Goal: Check status: Check status

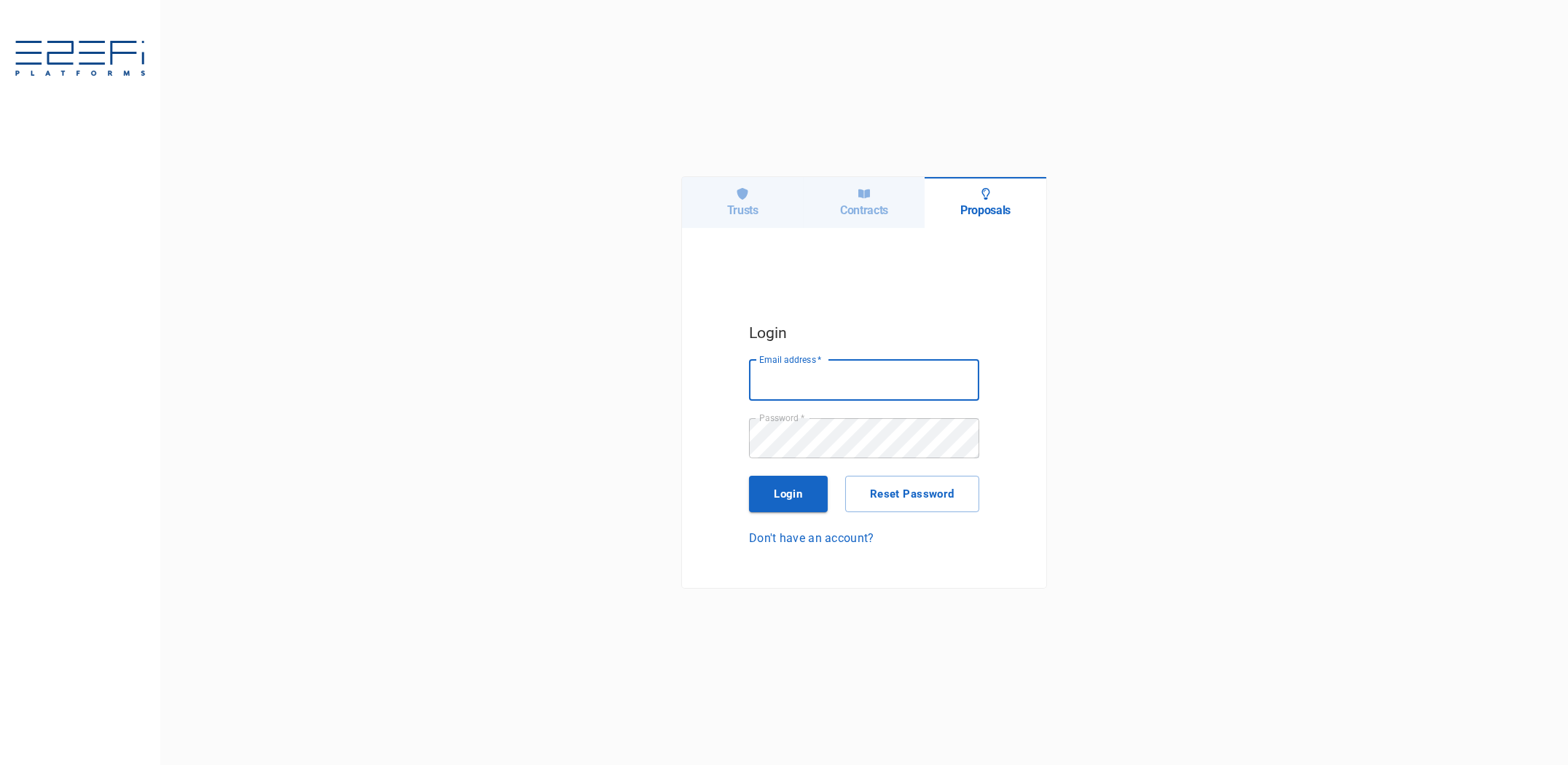
type input "[PERSON_NAME][EMAIL_ADDRESS][DOMAIN_NAME]"
click at [855, 203] on h6 "Contracts" at bounding box center [864, 210] width 48 height 14
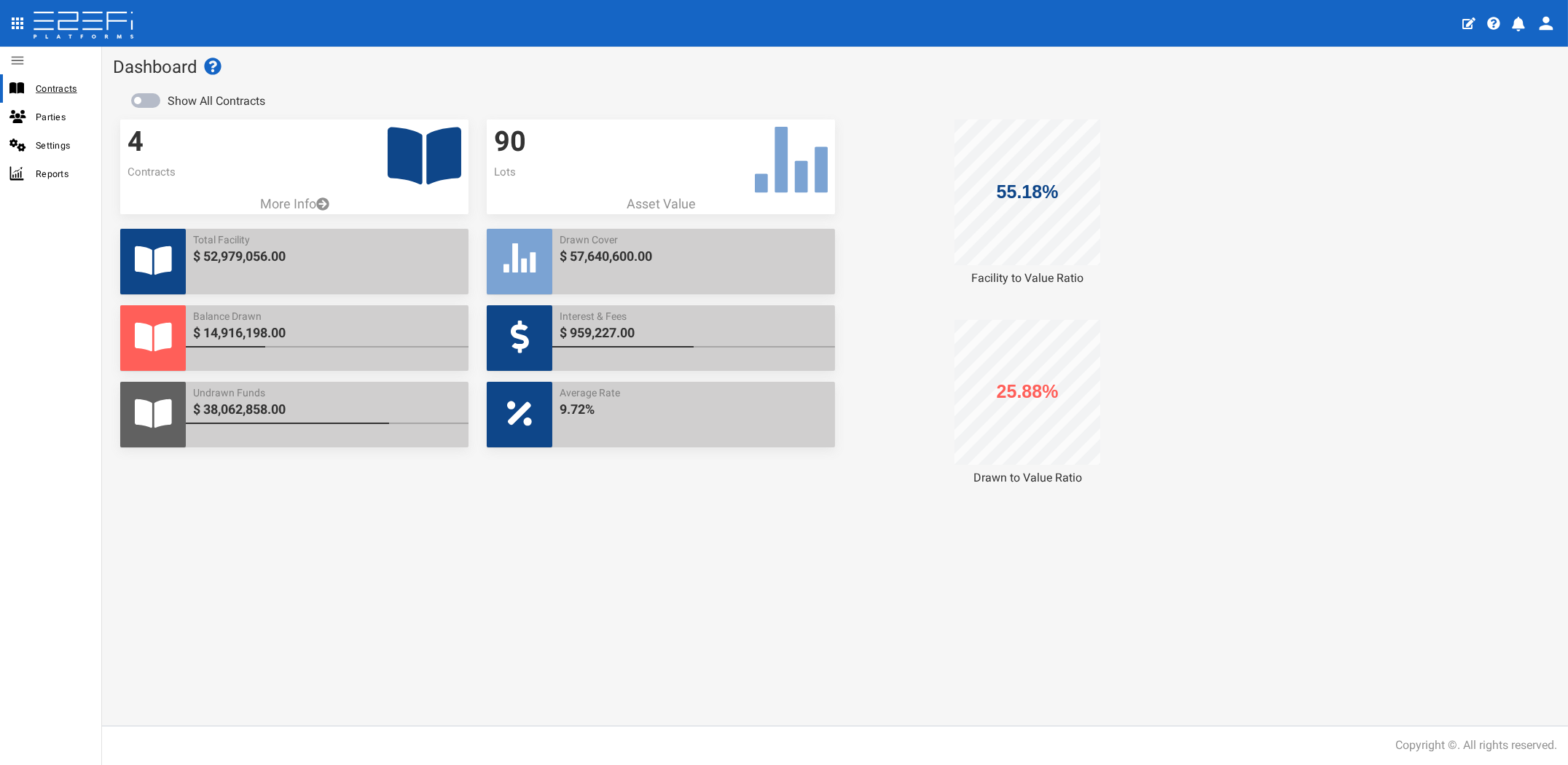
click at [60, 83] on span "Contracts" at bounding box center [62, 89] width 54 height 17
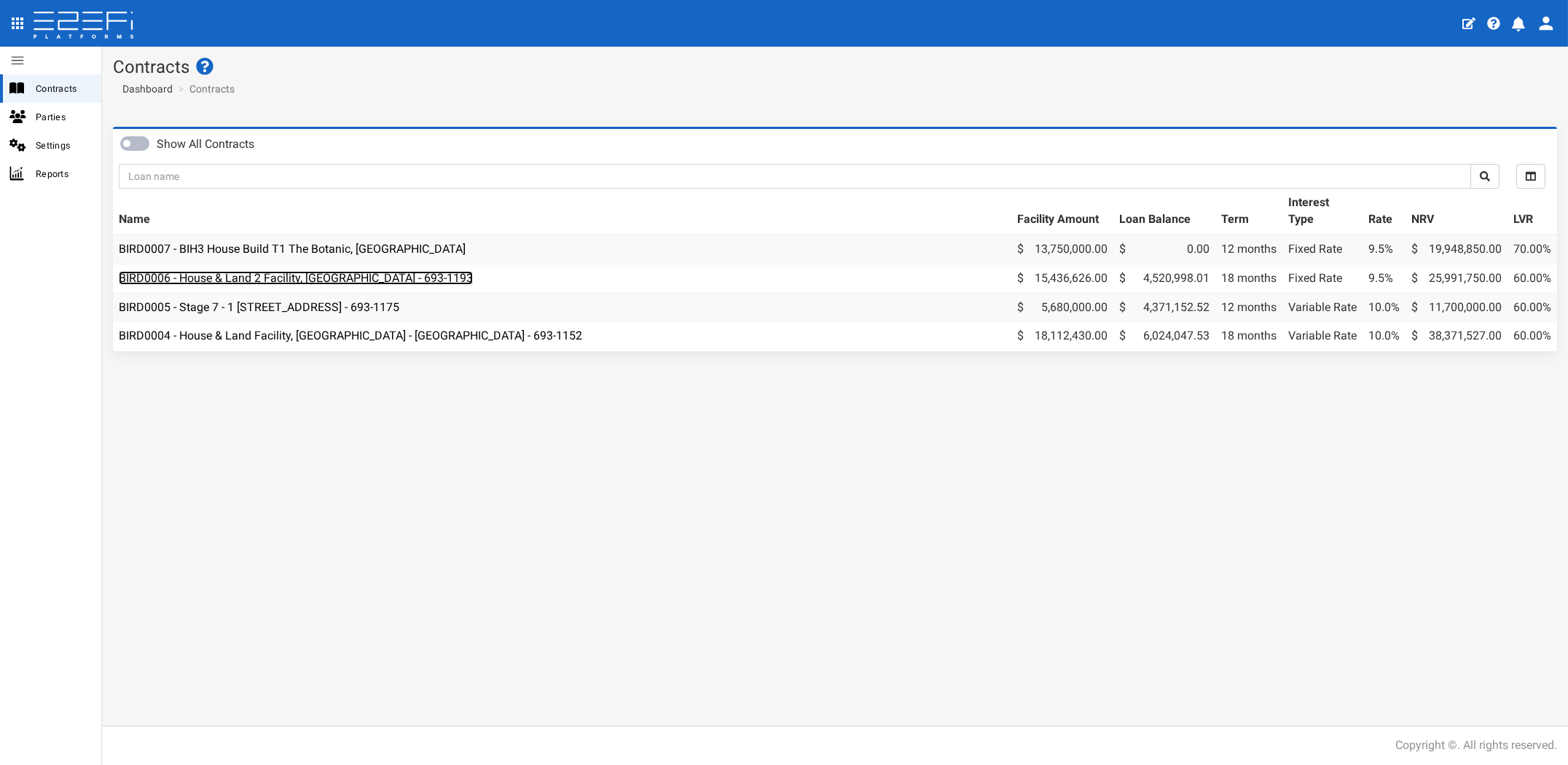
click at [320, 284] on link "BIRD0006 - House & Land 2 Facility, Port Macquarie - 693-1193" at bounding box center [295, 278] width 354 height 14
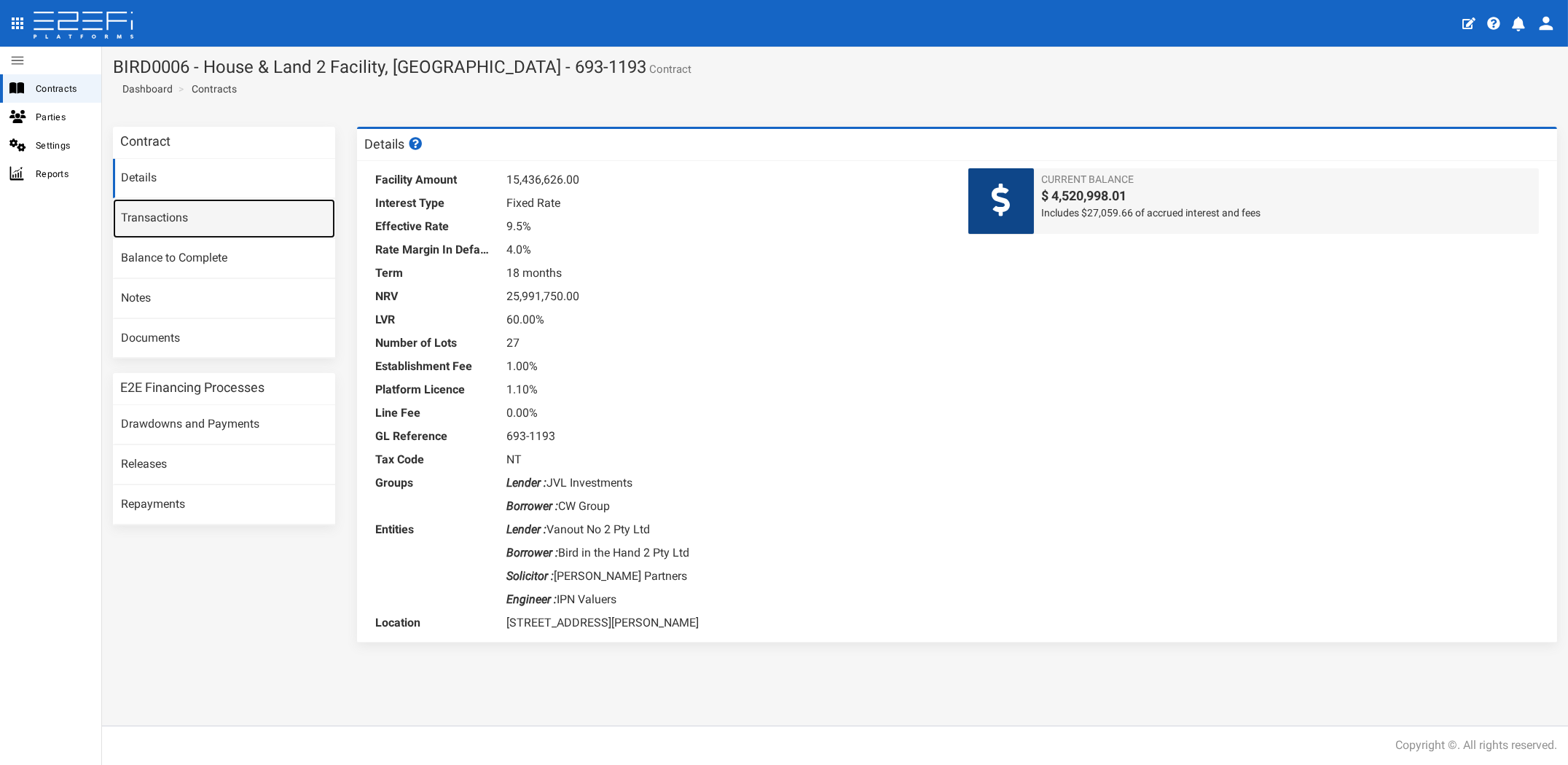
click at [174, 229] on link "Transactions" at bounding box center [224, 218] width 222 height 39
click at [52, 88] on span "Contracts" at bounding box center [62, 89] width 54 height 17
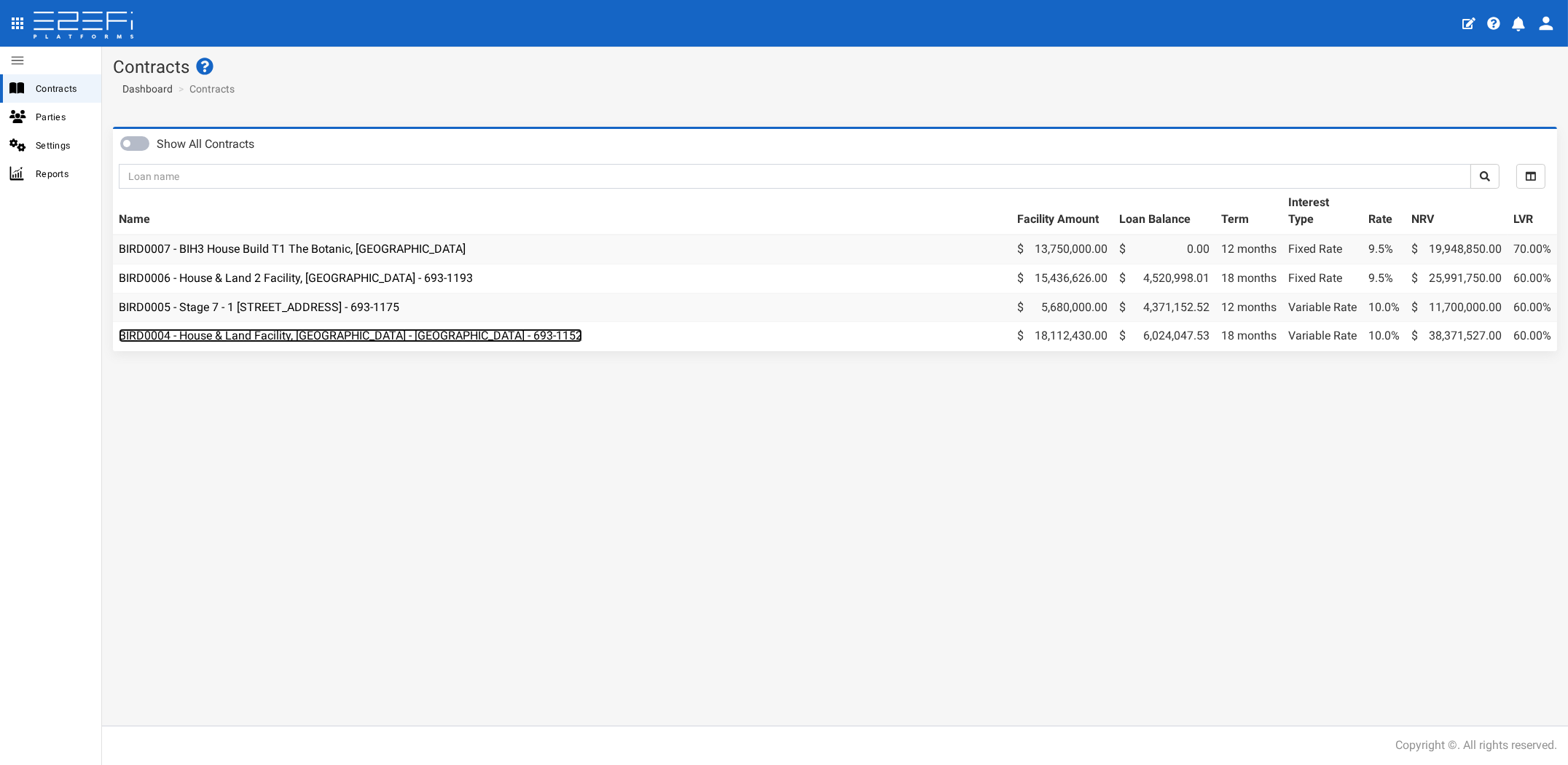
click at [242, 333] on link "BIRD0004 - House & Land Facility, [GEOGRAPHIC_DATA] - [GEOGRAPHIC_DATA] - 693-1…" at bounding box center [350, 335] width 463 height 14
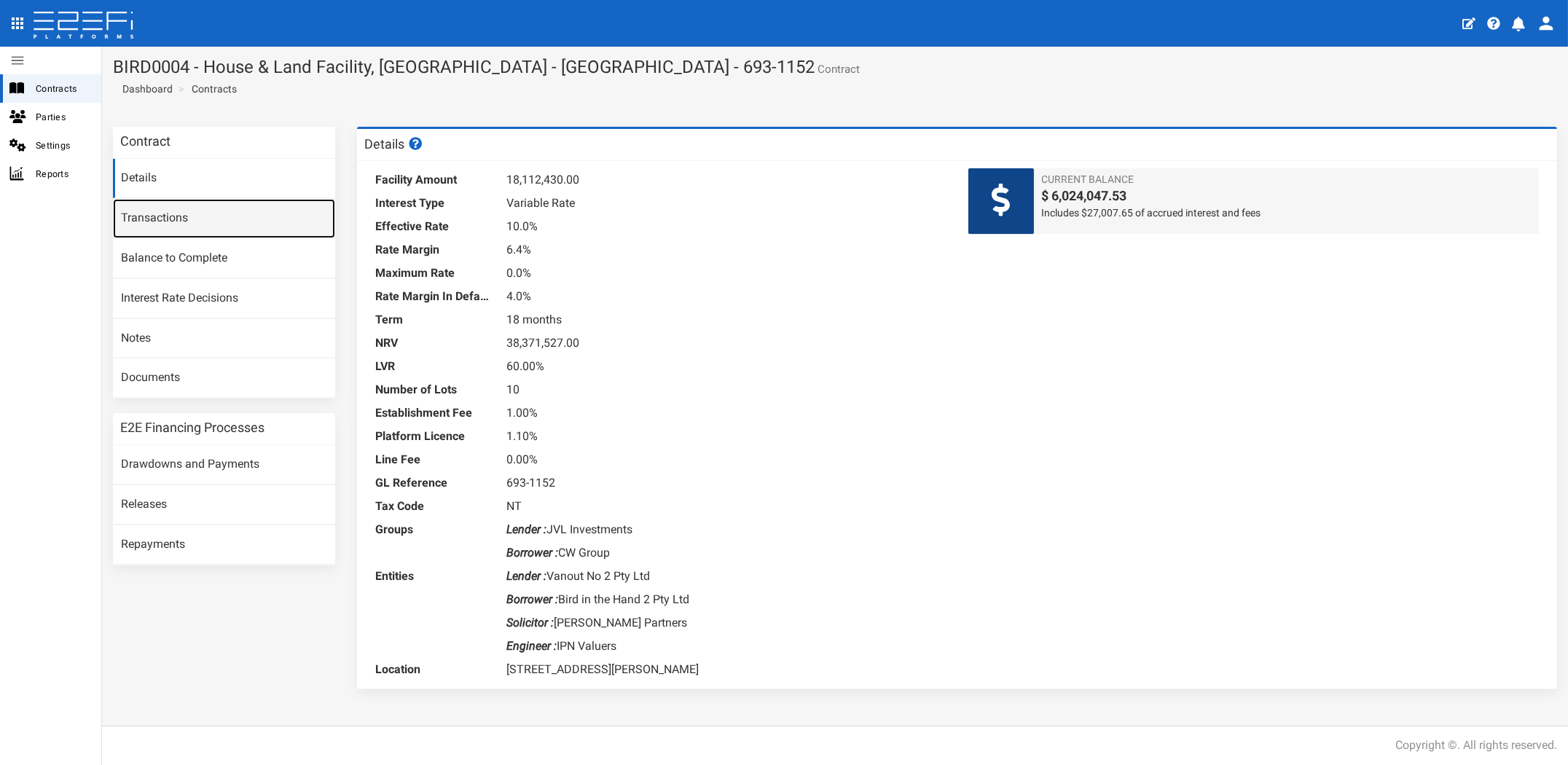
click at [173, 219] on link "Transactions" at bounding box center [224, 218] width 222 height 39
